Goal: Task Accomplishment & Management: Manage account settings

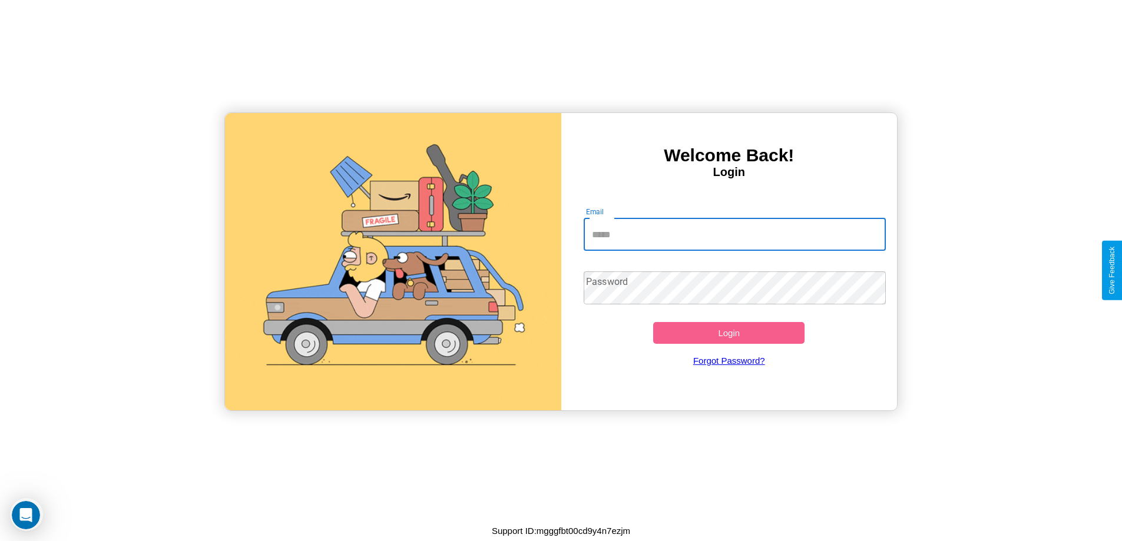
click at [734, 234] on input "Email" at bounding box center [734, 234] width 302 height 33
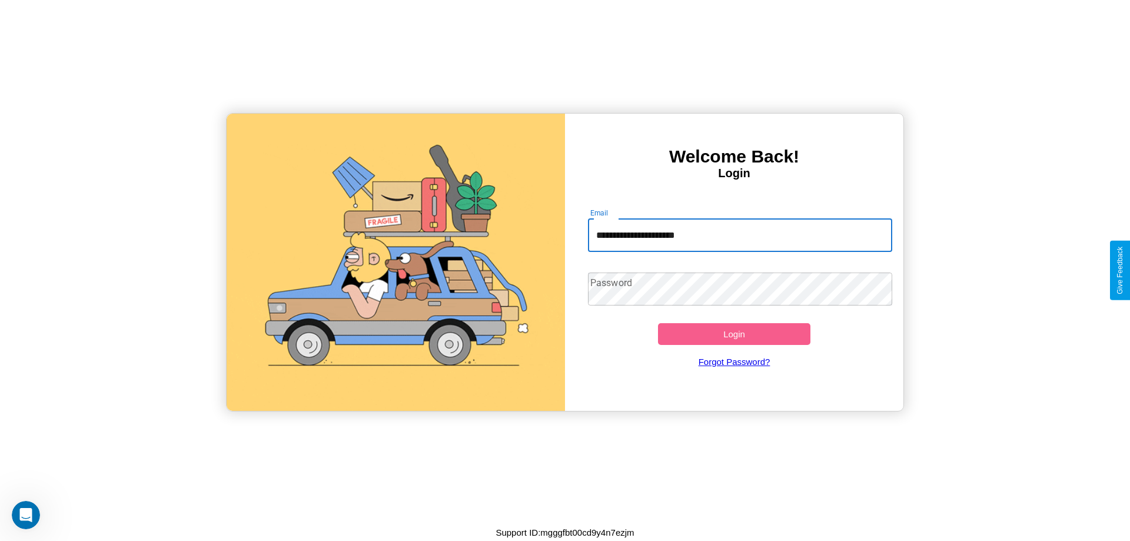
type input "**********"
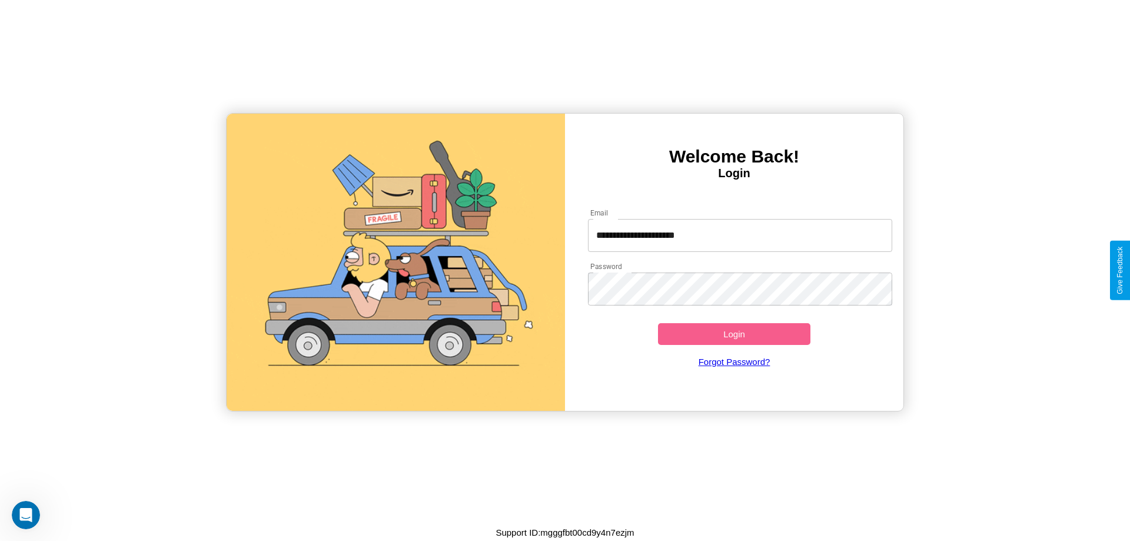
click at [734, 334] on button "Login" at bounding box center [734, 334] width 152 height 22
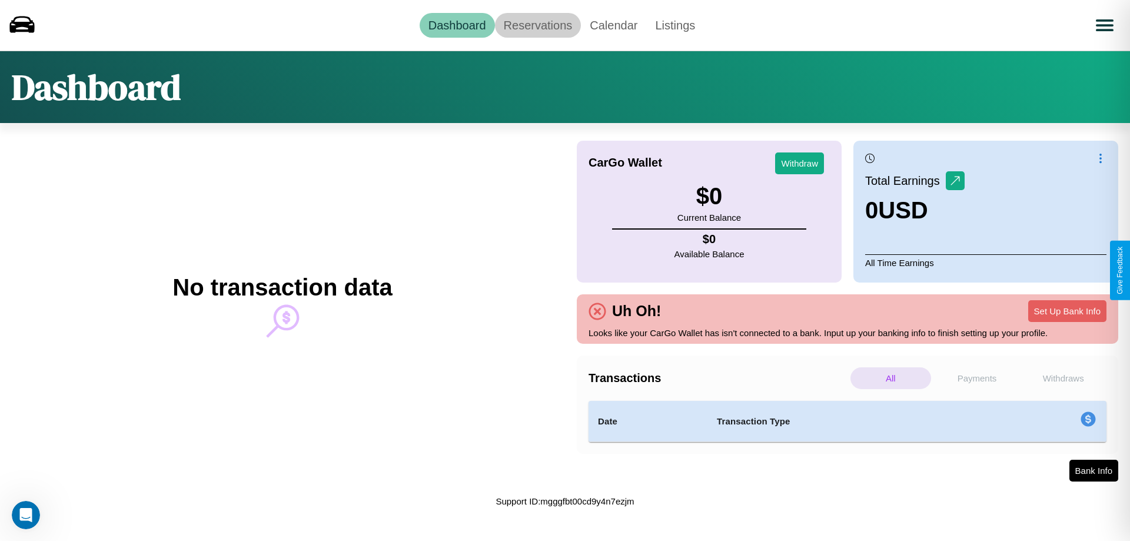
click at [538, 25] on link "Reservations" at bounding box center [538, 25] width 87 height 25
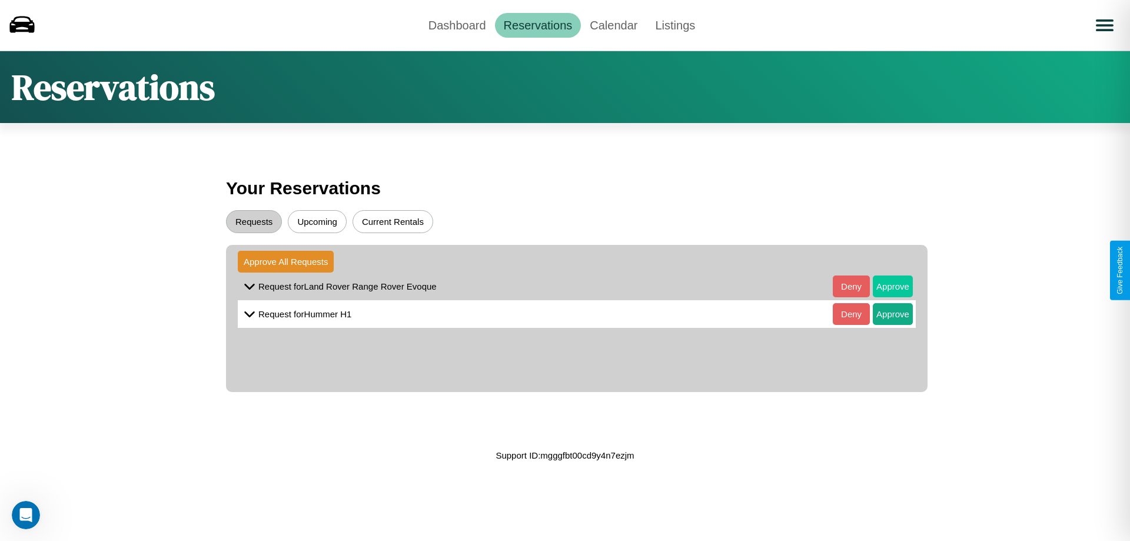
click at [884, 286] on button "Approve" at bounding box center [893, 287] width 40 height 22
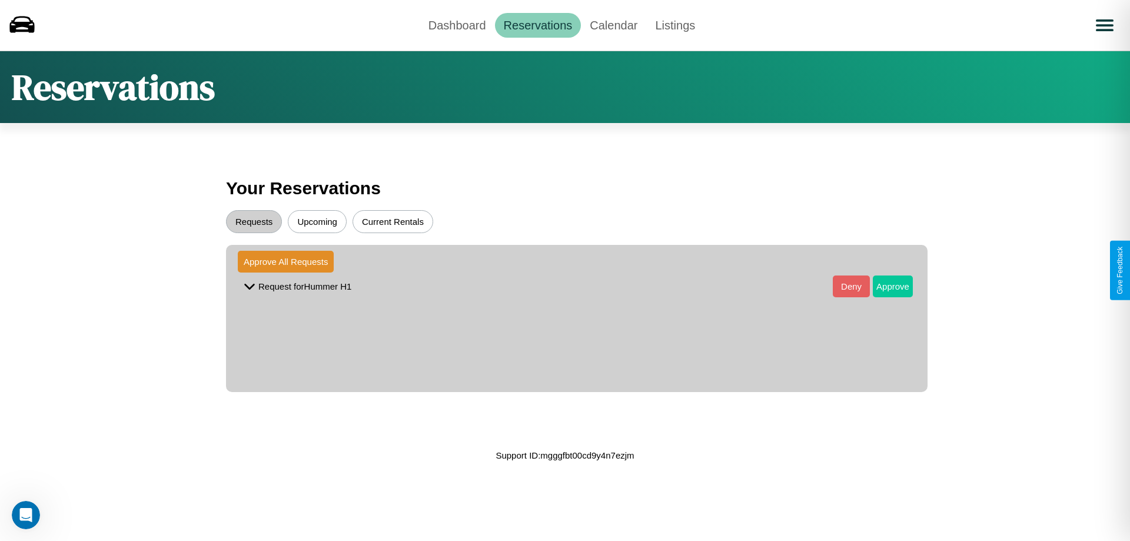
click at [884, 286] on button "Approve" at bounding box center [893, 287] width 40 height 22
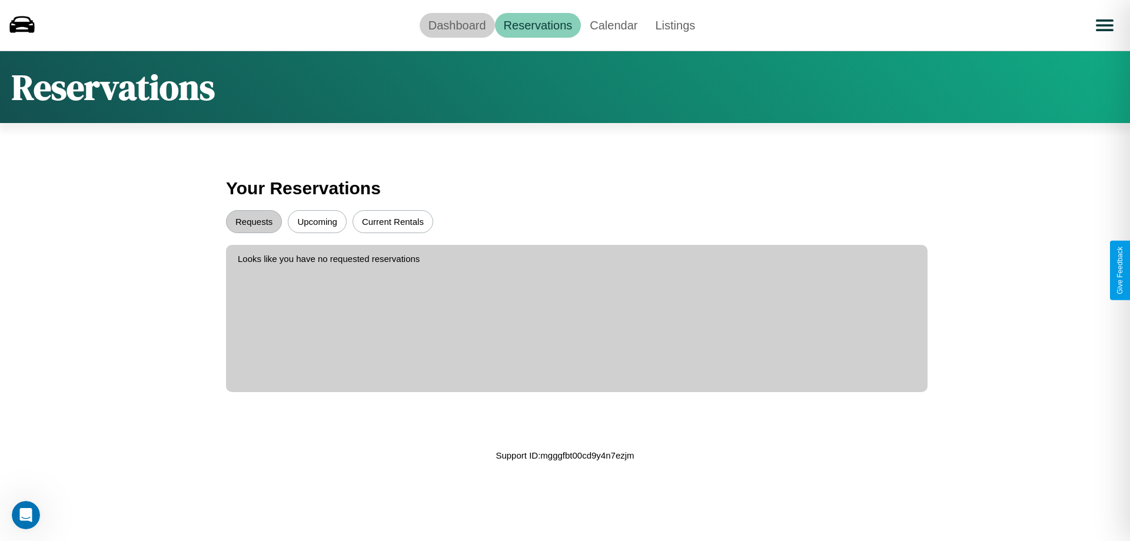
click at [457, 25] on link "Dashboard" at bounding box center [457, 25] width 75 height 25
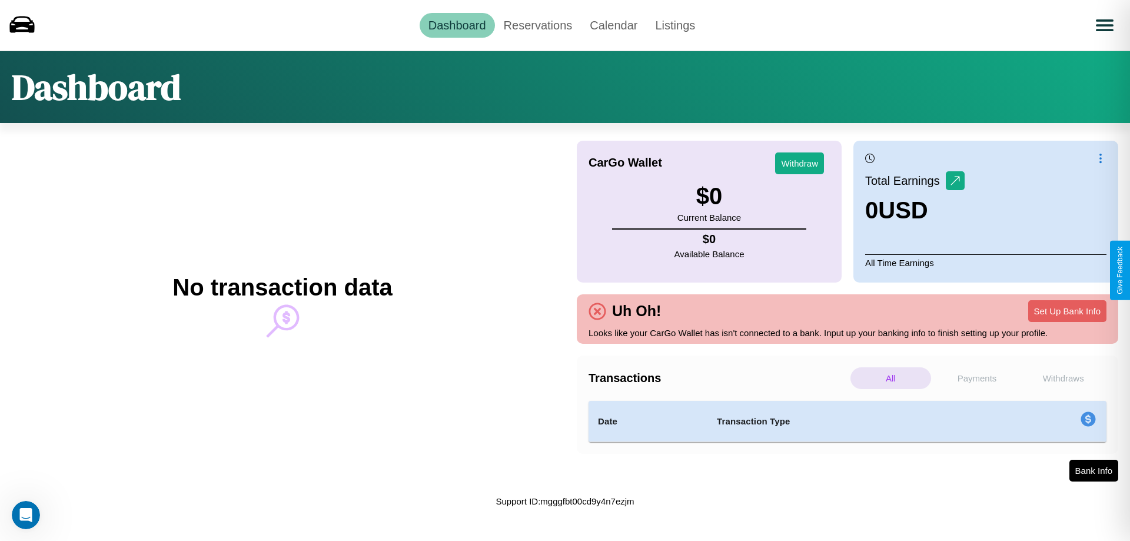
click at [977, 378] on p "Payments" at bounding box center [977, 378] width 81 height 22
click at [891, 378] on p "All" at bounding box center [891, 378] width 81 height 22
click at [1063, 378] on p "Withdraws" at bounding box center [1063, 378] width 81 height 22
